Goal: Check status: Check status

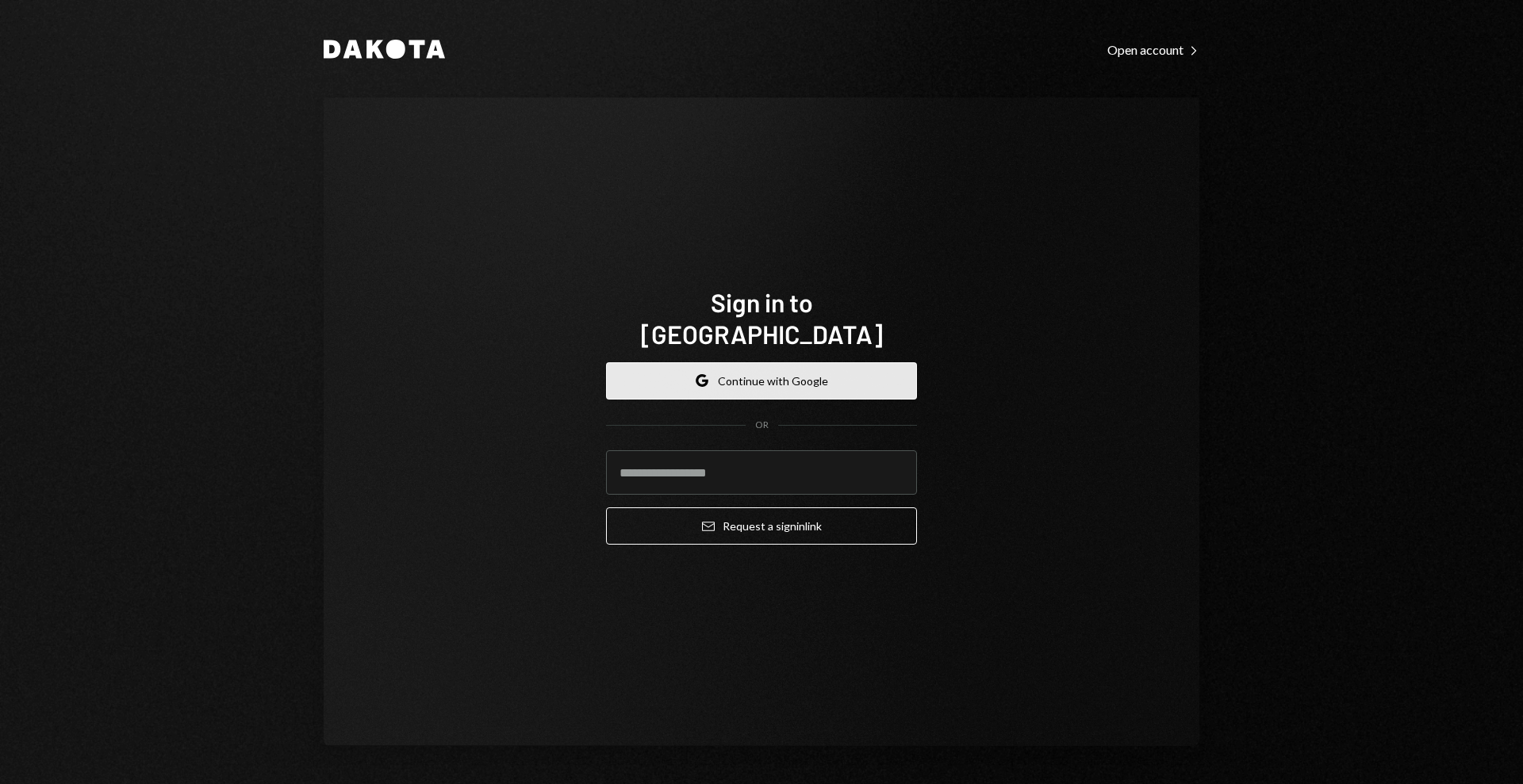
click at [813, 367] on button "Google Continue with Google" at bounding box center [762, 381] width 311 height 38
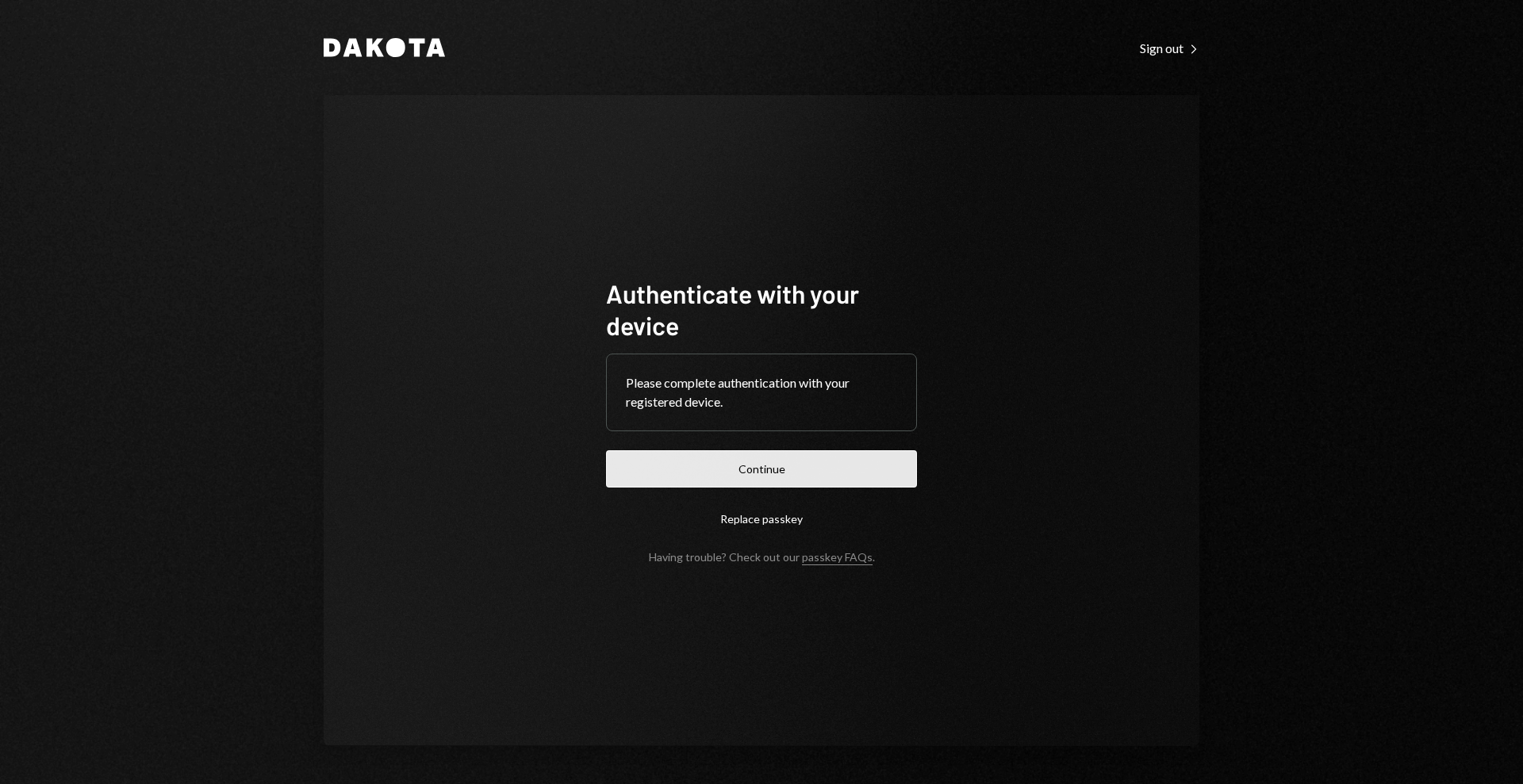
click at [869, 471] on button "Continue" at bounding box center [762, 469] width 311 height 38
click at [772, 475] on button "Continue" at bounding box center [762, 469] width 311 height 38
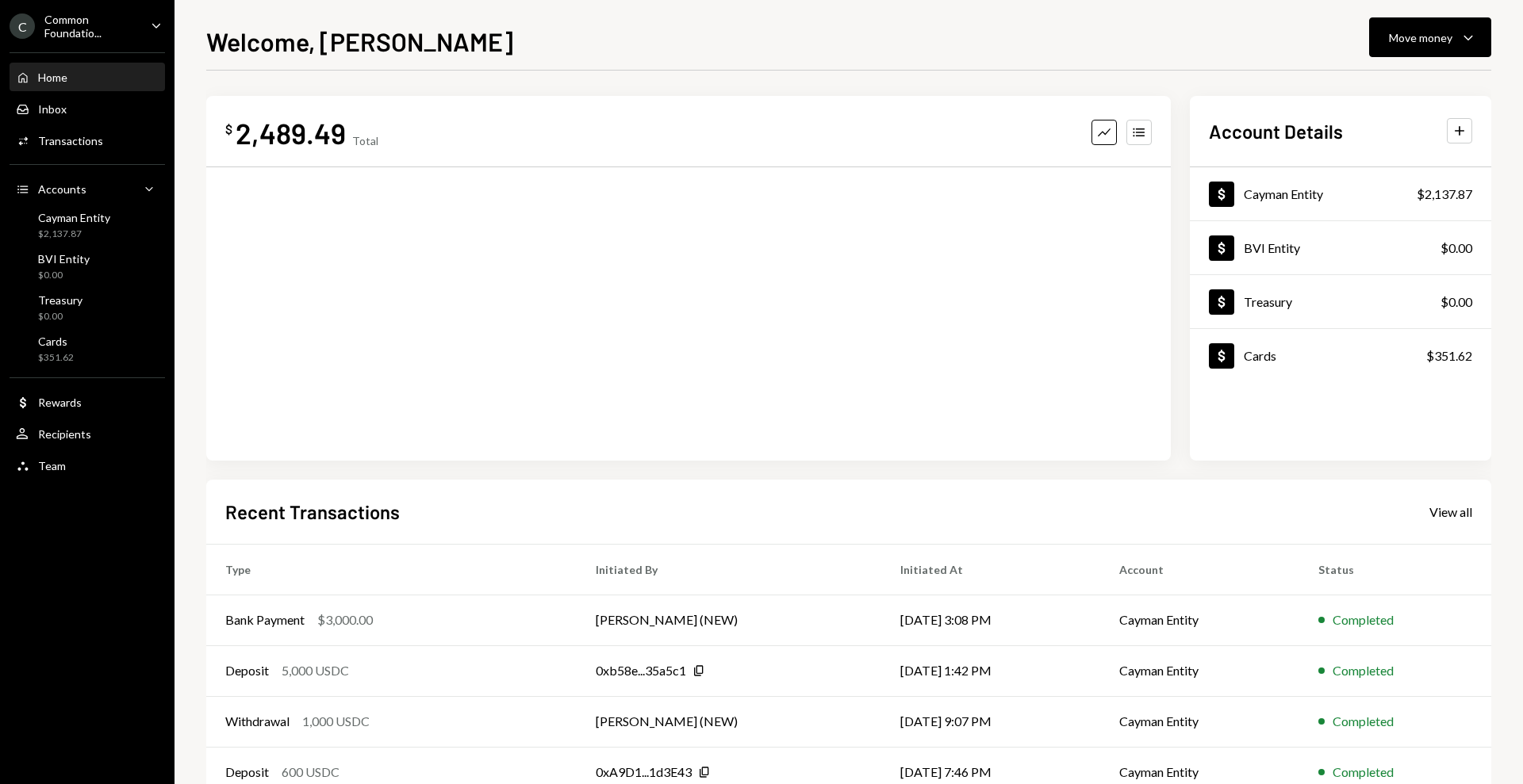
scroll to position [96, 0]
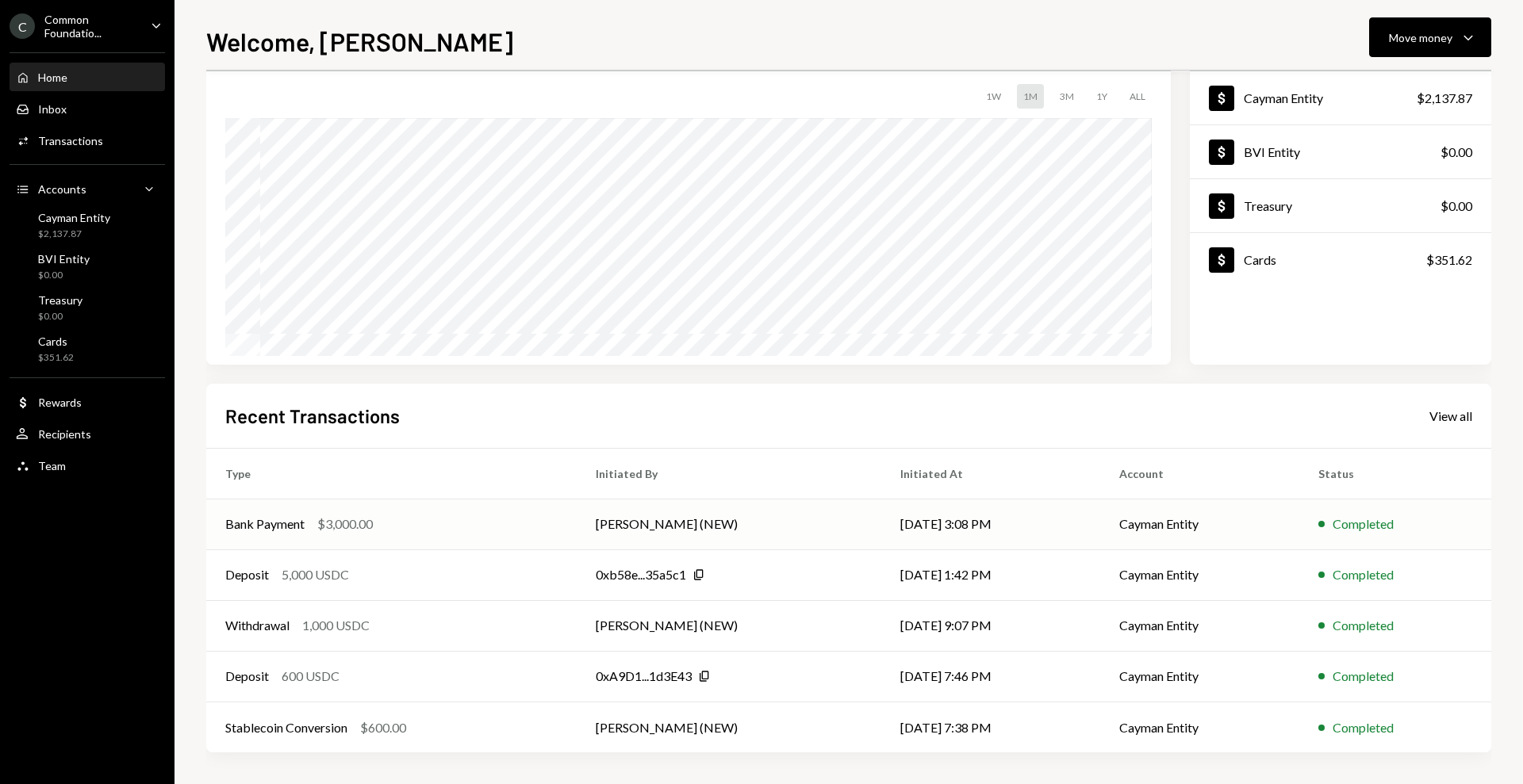
click at [288, 518] on div "Bank Payment" at bounding box center [265, 523] width 79 height 19
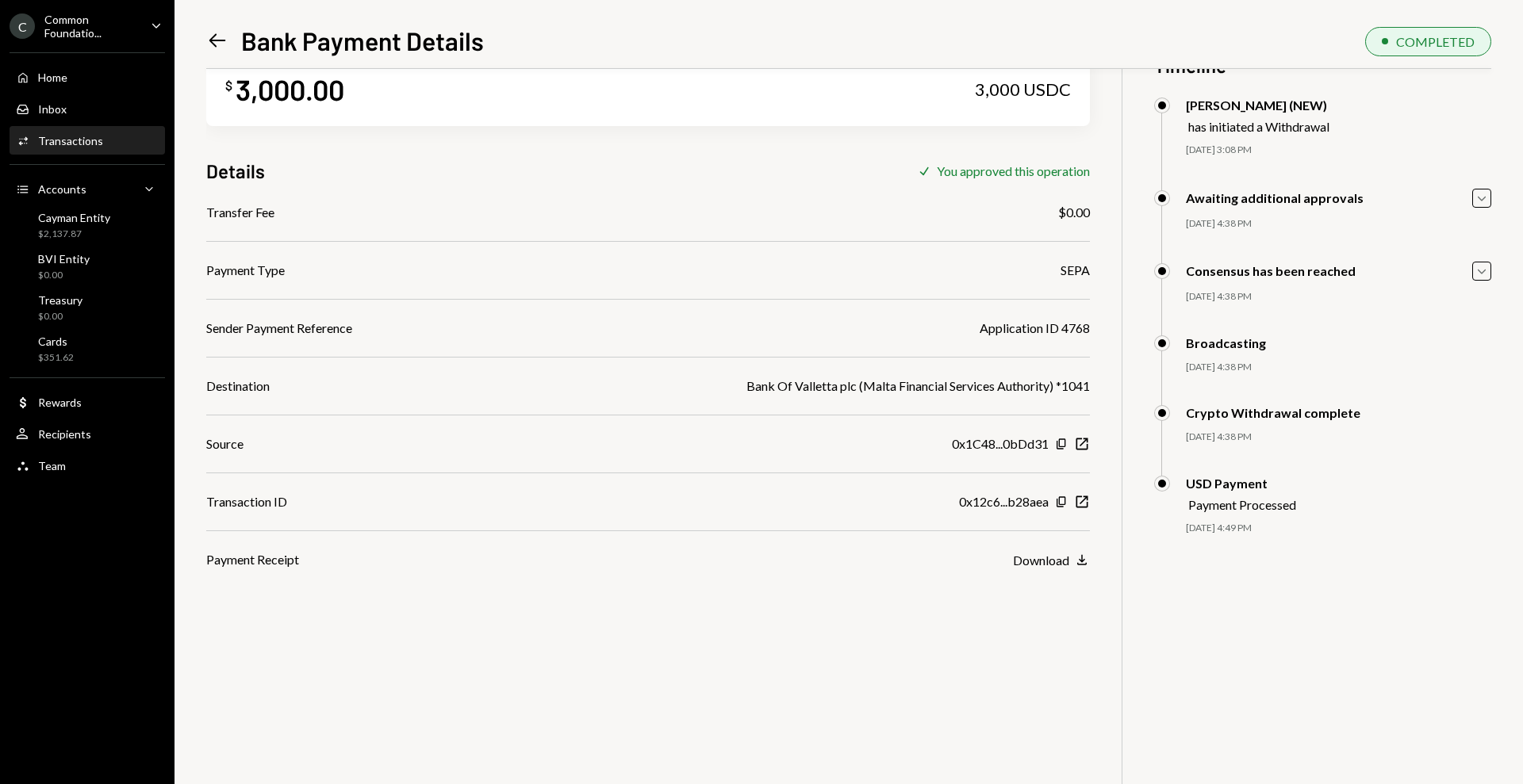
scroll to position [69, 0]
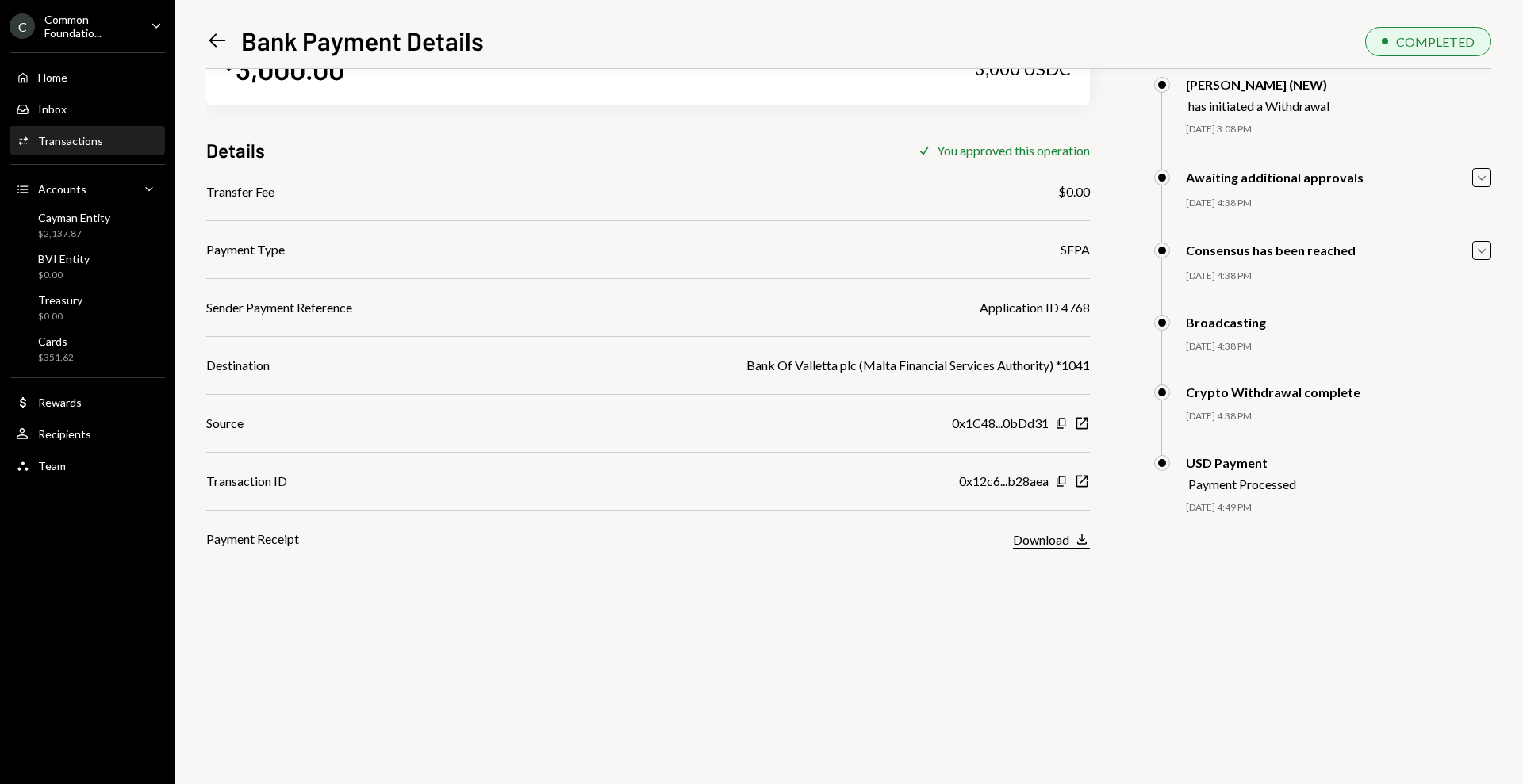
click at [1086, 543] on icon "Download" at bounding box center [1082, 539] width 16 height 16
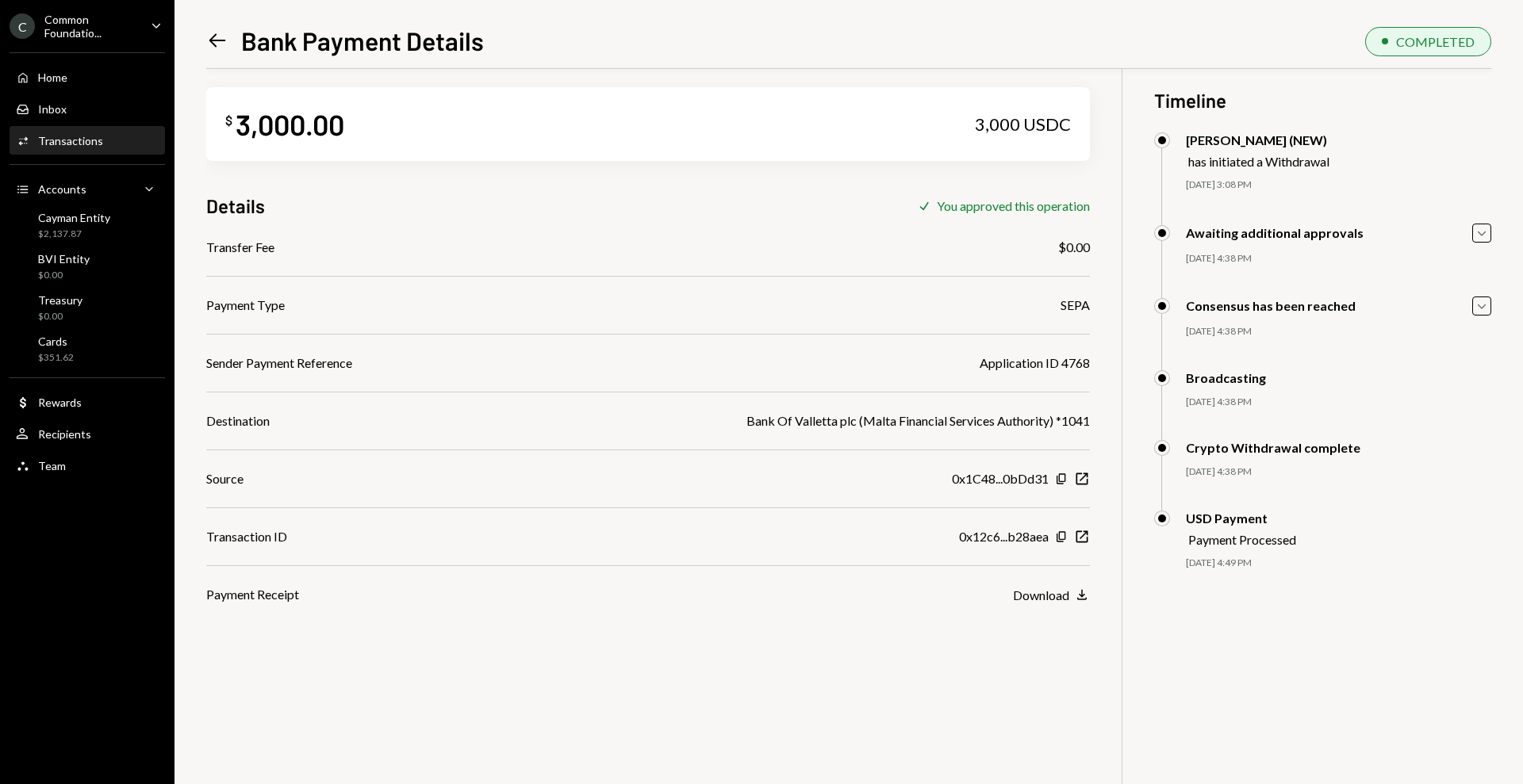
scroll to position [0, 0]
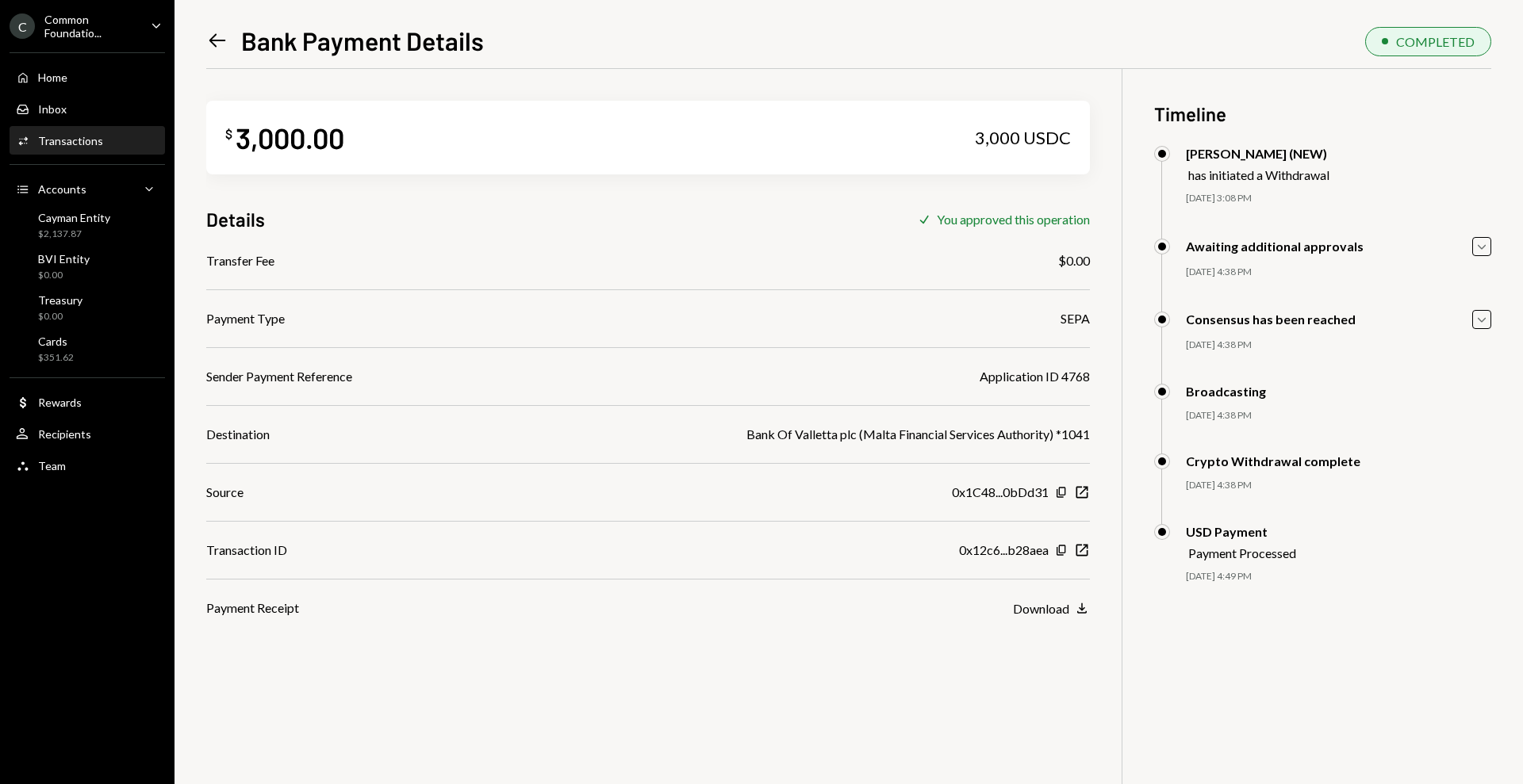
click at [95, 38] on div "Common Foundatio..." at bounding box center [91, 26] width 94 height 27
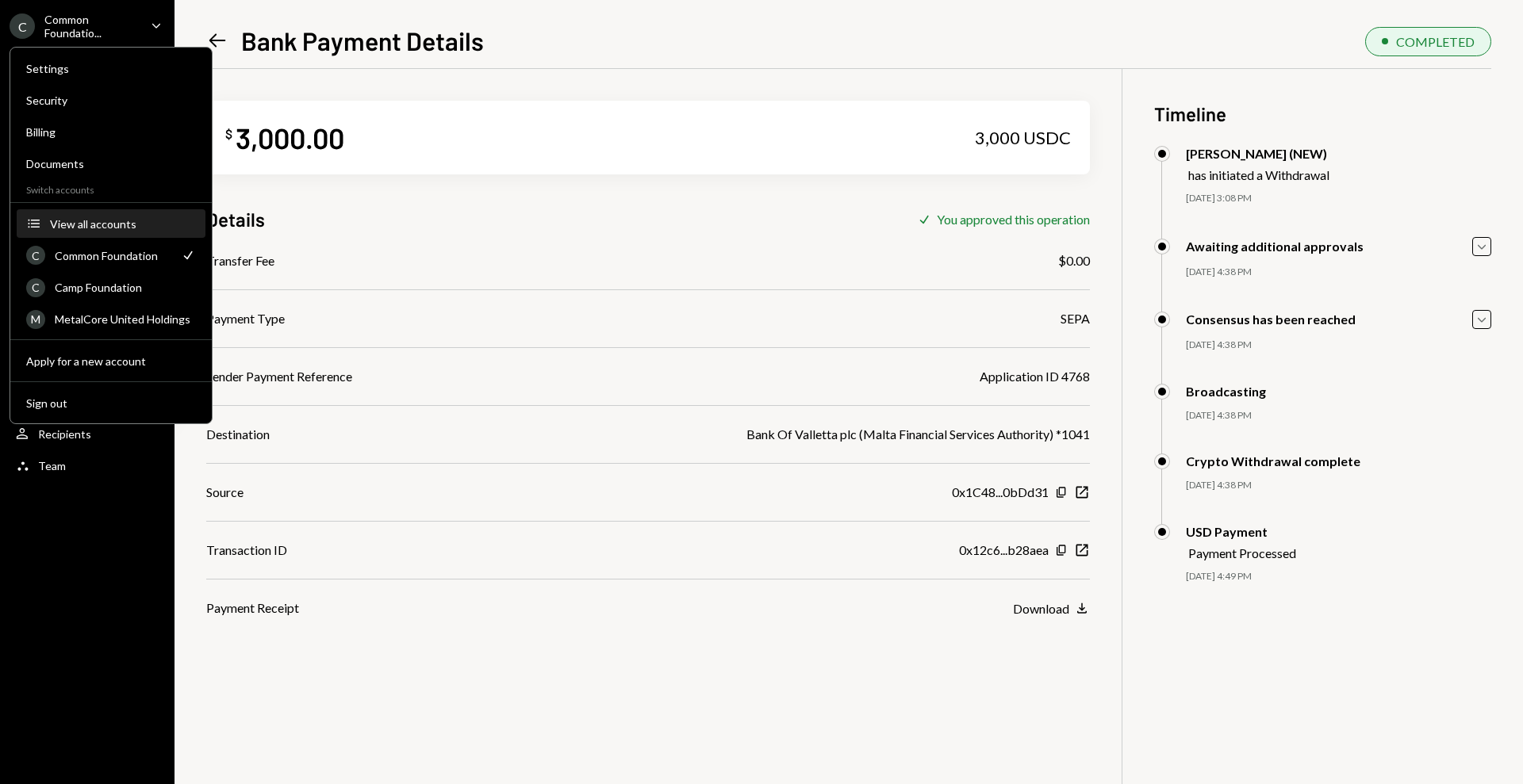
click at [98, 222] on div "View all accounts" at bounding box center [123, 224] width 146 height 14
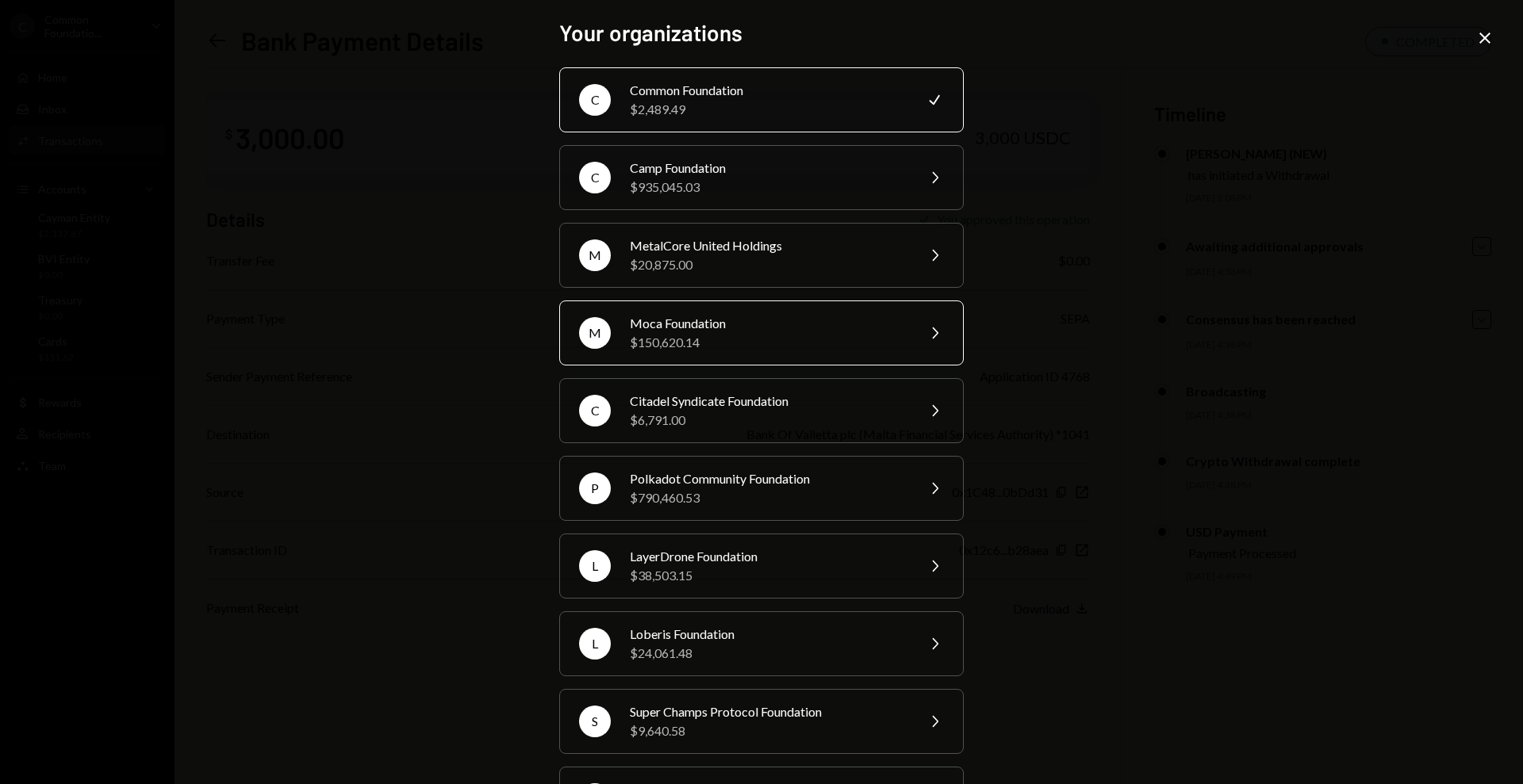
click at [704, 333] on div "$150,620.14" at bounding box center [768, 342] width 277 height 19
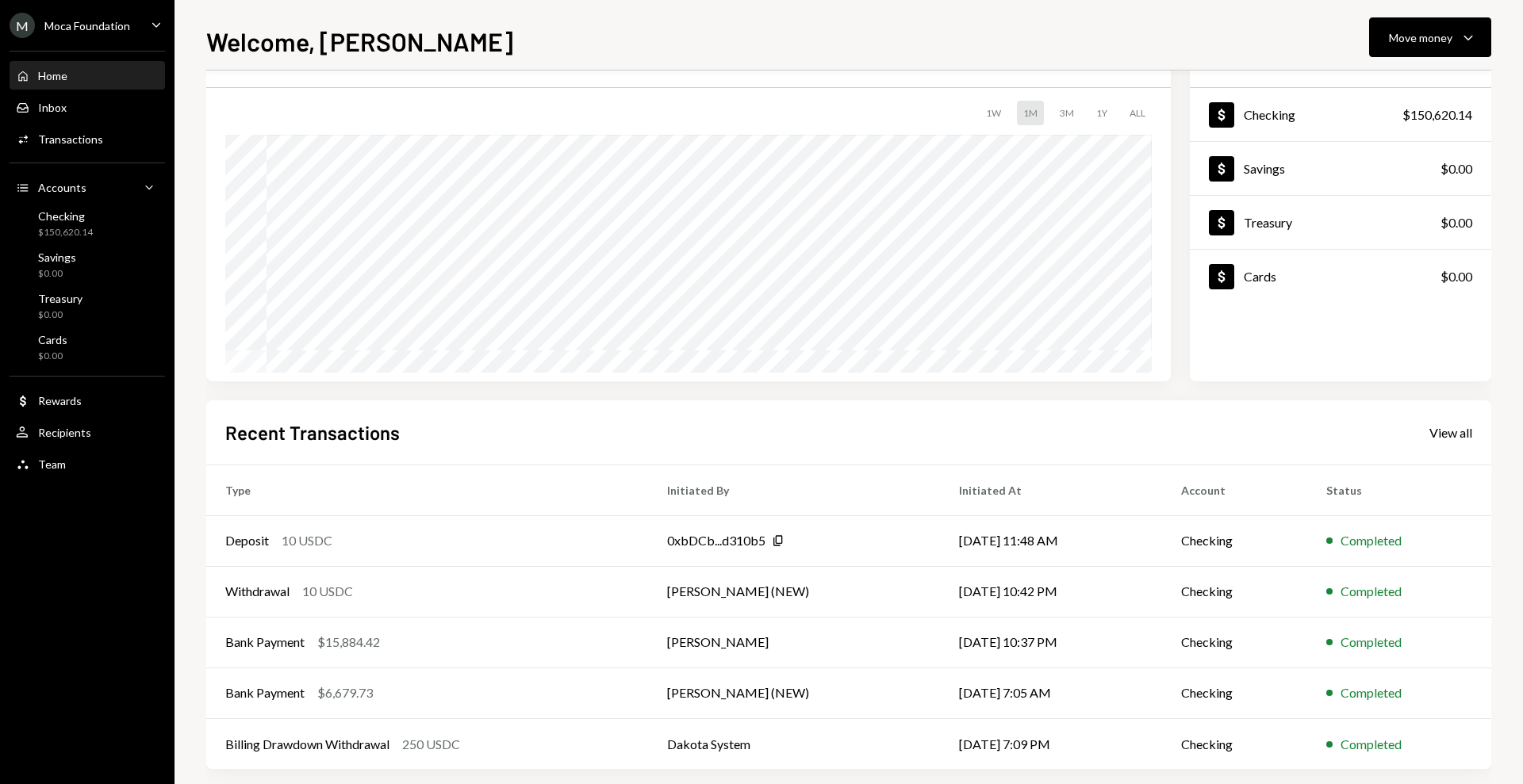
scroll to position [96, 0]
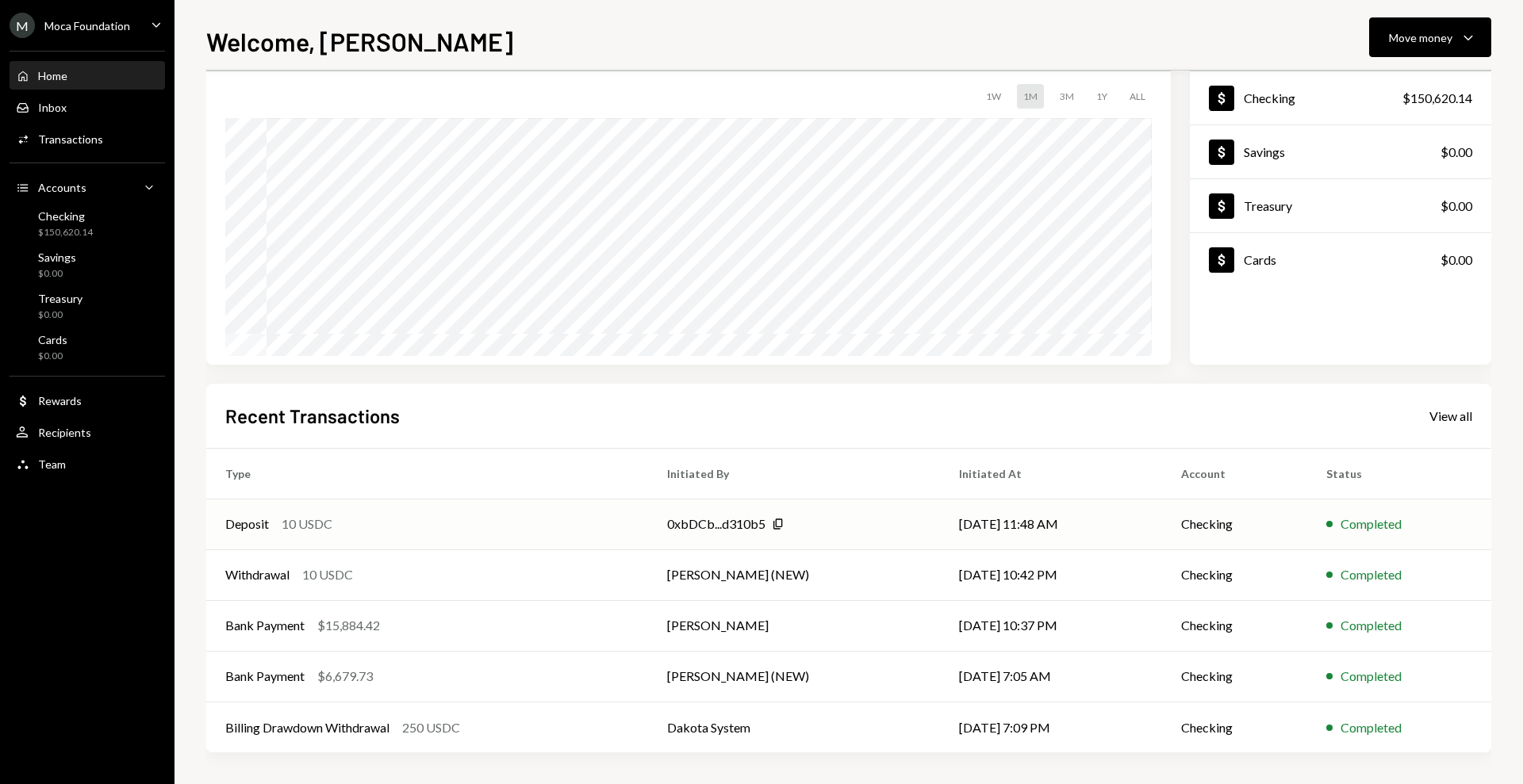
click at [270, 526] on div "Deposit 10 USDC" at bounding box center [427, 523] width 404 height 19
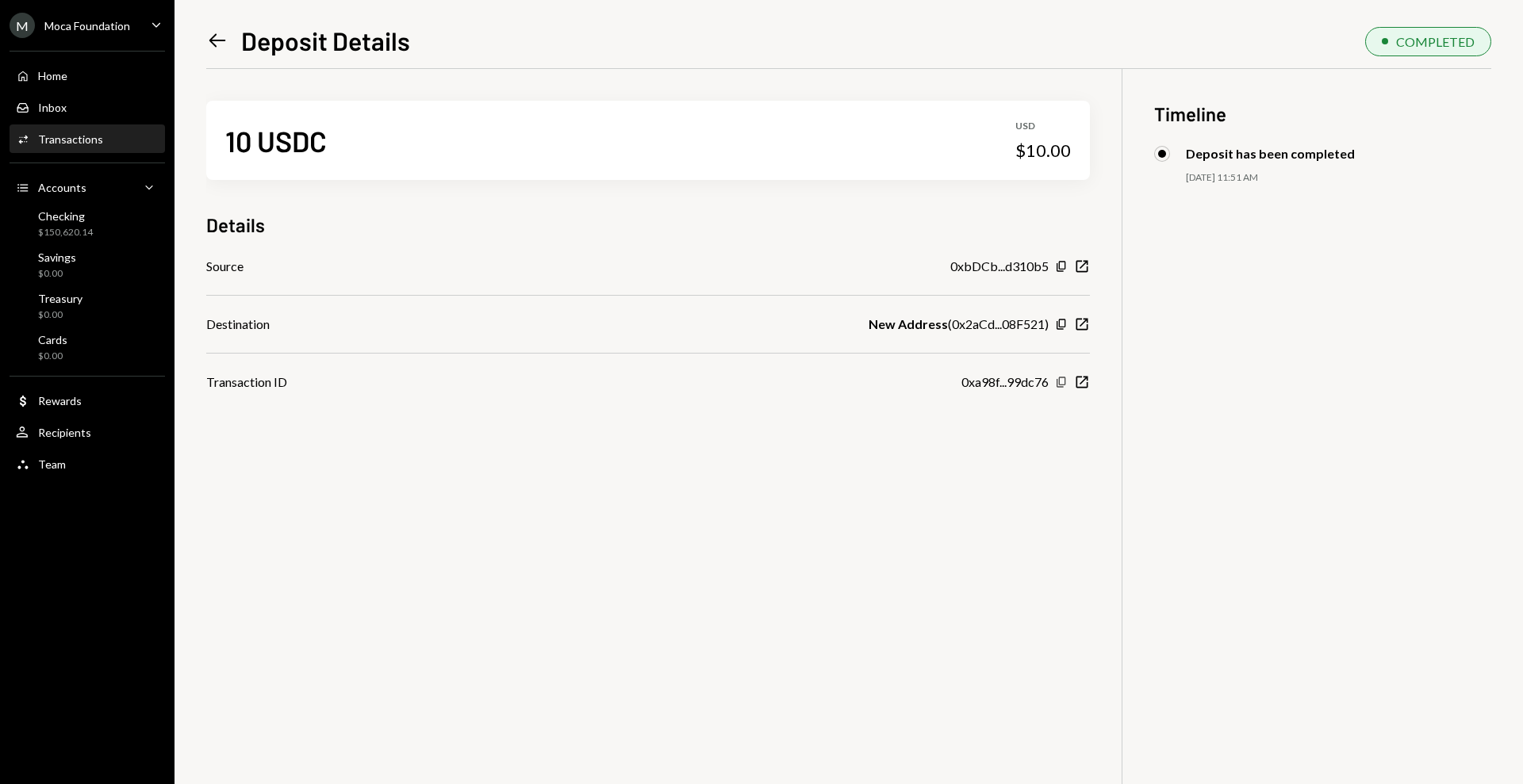
click at [1061, 381] on icon "Copy" at bounding box center [1061, 382] width 13 height 13
drag, startPoint x: 1434, startPoint y: 185, endPoint x: 1435, endPoint y: 168, distance: 17.0
click at [1435, 186] on div "Deposit has been completed 09/11/25 11:51 AM" at bounding box center [1323, 181] width 337 height 70
click at [658, 540] on div "10 USDC USD $10.00 Details Source 0xbDCb...d310b5 Copy New Window Destination N…" at bounding box center [848, 461] width 1285 height 784
